Goal: Task Accomplishment & Management: Use online tool/utility

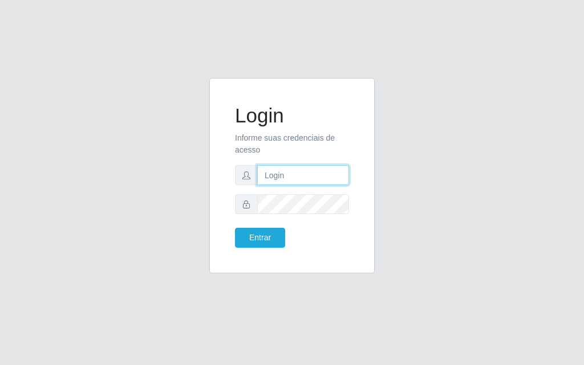
click at [303, 174] on input "text" at bounding box center [303, 175] width 92 height 20
type input "[PERSON_NAME]"
click at [305, 215] on form "Login Informe suas credenciais de acesso [PERSON_NAME] Entrar" at bounding box center [292, 176] width 114 height 144
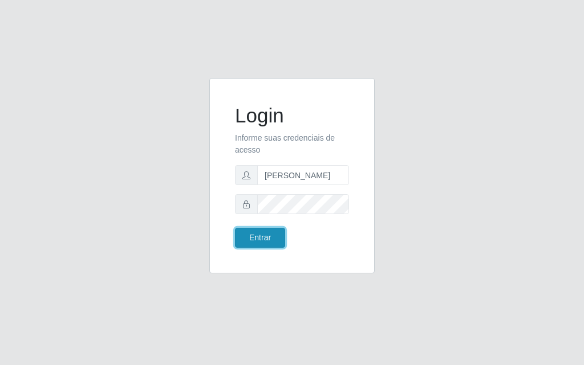
click at [236, 238] on button "Entrar" at bounding box center [260, 238] width 50 height 20
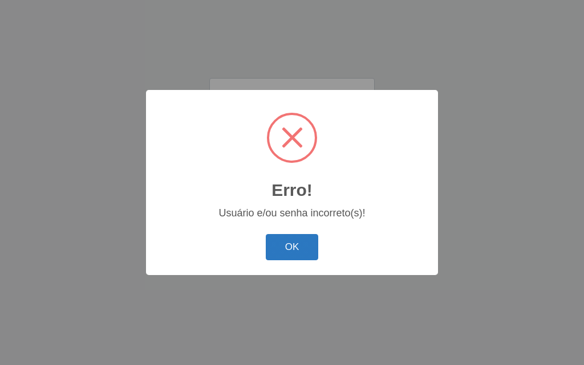
click at [273, 242] on button "OK" at bounding box center [292, 247] width 53 height 27
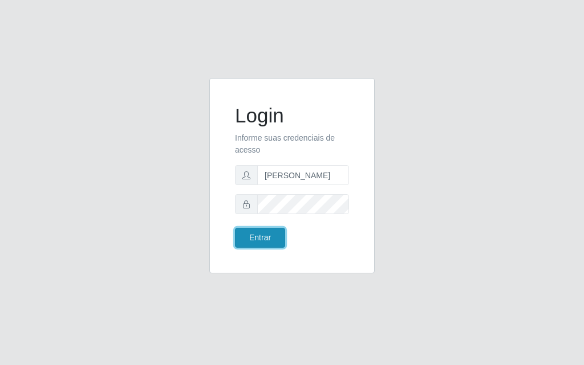
click at [275, 243] on button "Entrar" at bounding box center [260, 238] width 50 height 20
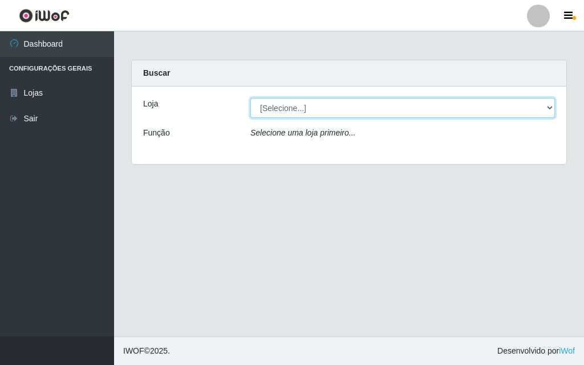
click at [548, 108] on select "[Selecione...] Divino Fogão - [GEOGRAPHIC_DATA]" at bounding box center [402, 108] width 304 height 20
select select "499"
click at [250, 98] on select "[Selecione...] Divino Fogão - [GEOGRAPHIC_DATA]" at bounding box center [402, 108] width 304 height 20
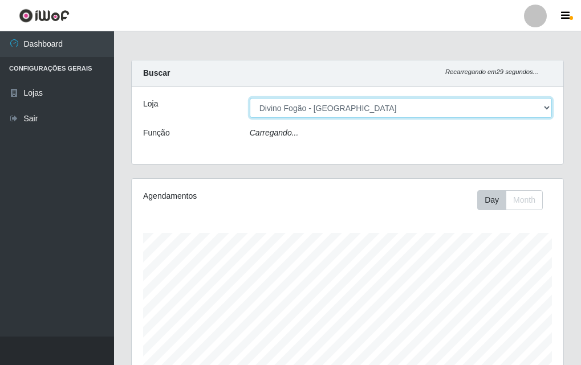
scroll to position [236, 431]
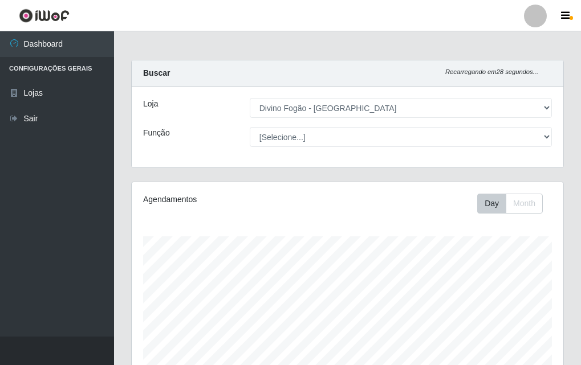
drag, startPoint x: 577, startPoint y: 112, endPoint x: 583, endPoint y: 387, distance: 275.3
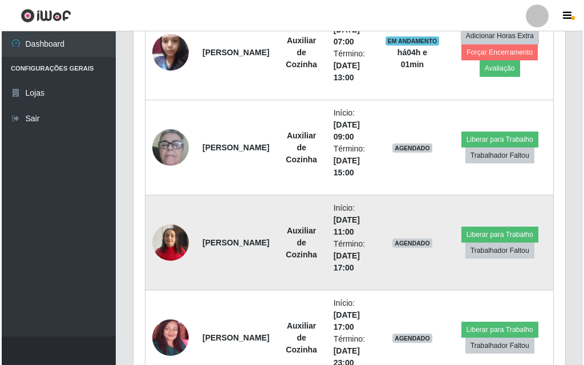
scroll to position [569, 0]
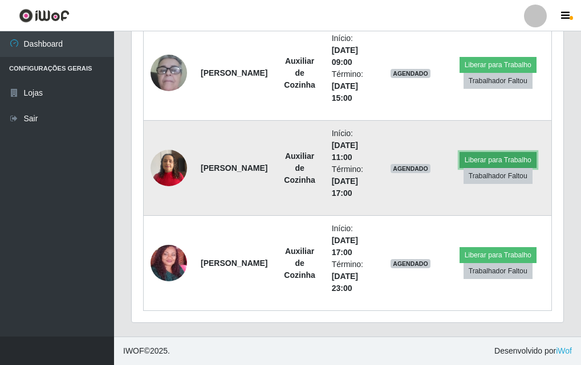
click at [490, 160] on button "Liberar para Trabalho" at bounding box center [497, 160] width 77 height 16
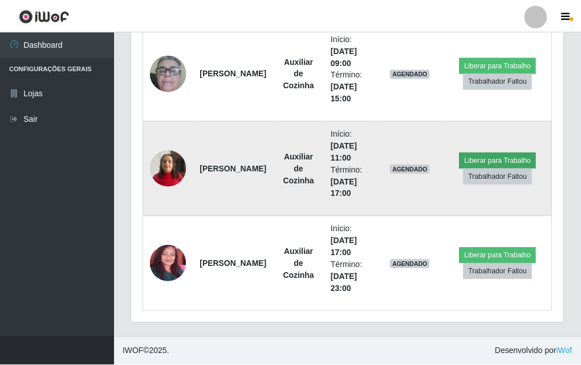
scroll to position [236, 426]
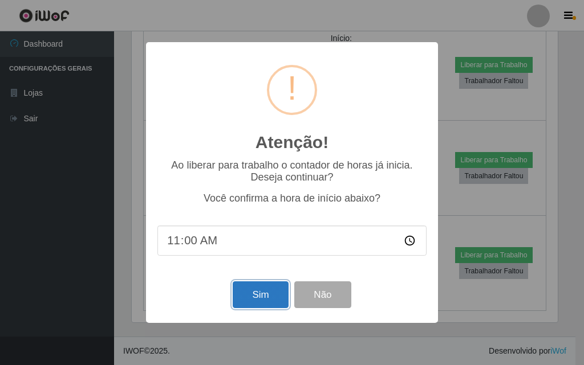
click at [262, 307] on button "Sim" at bounding box center [259, 294] width 55 height 27
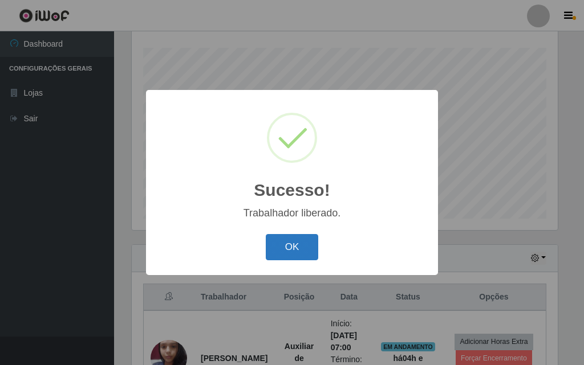
click at [284, 257] on button "OK" at bounding box center [292, 247] width 53 height 27
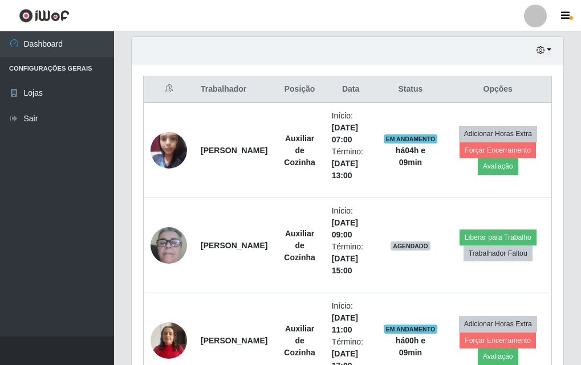
scroll to position [393, 0]
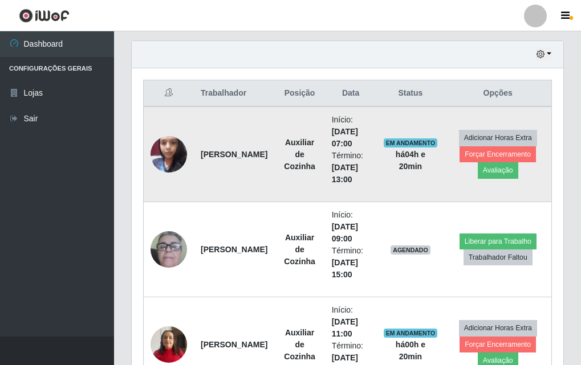
click at [178, 149] on img at bounding box center [168, 154] width 36 height 48
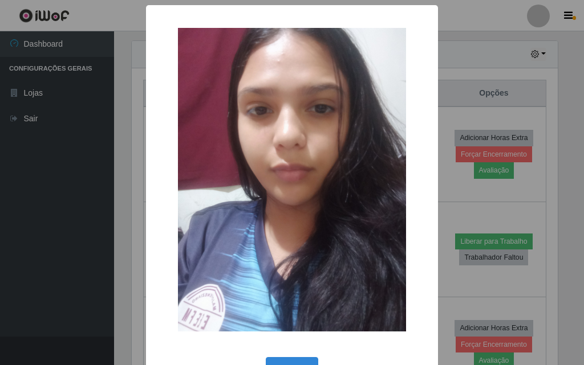
click at [467, 218] on div "× OK Cancel" at bounding box center [292, 182] width 584 height 365
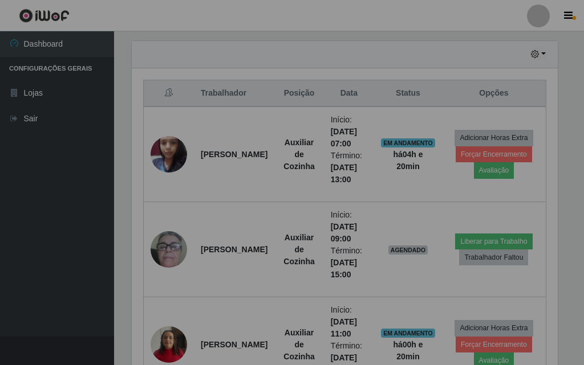
scroll to position [236, 431]
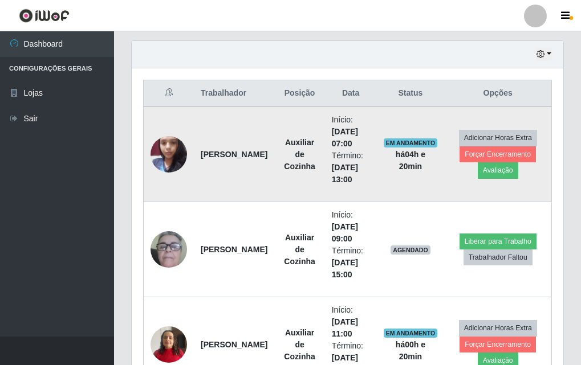
click at [176, 155] on img at bounding box center [168, 154] width 36 height 48
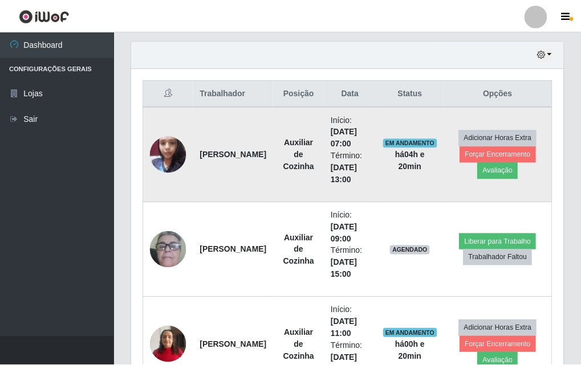
scroll to position [236, 426]
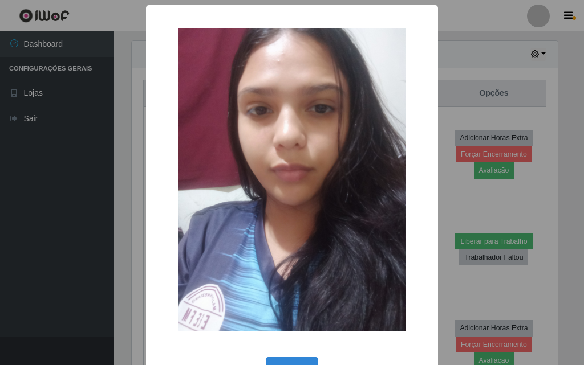
click at [114, 186] on div "× OK Cancel" at bounding box center [292, 182] width 584 height 365
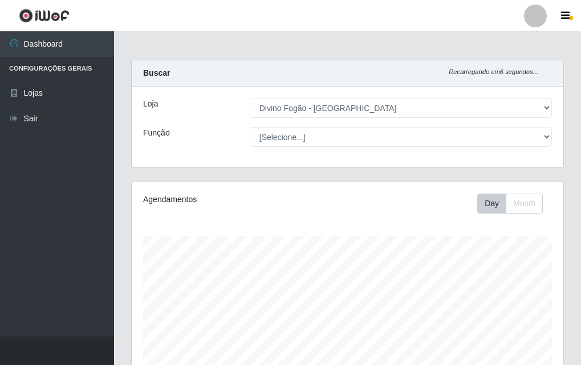
scroll to position [57, 0]
